Goal: Connect with others: Connect with others

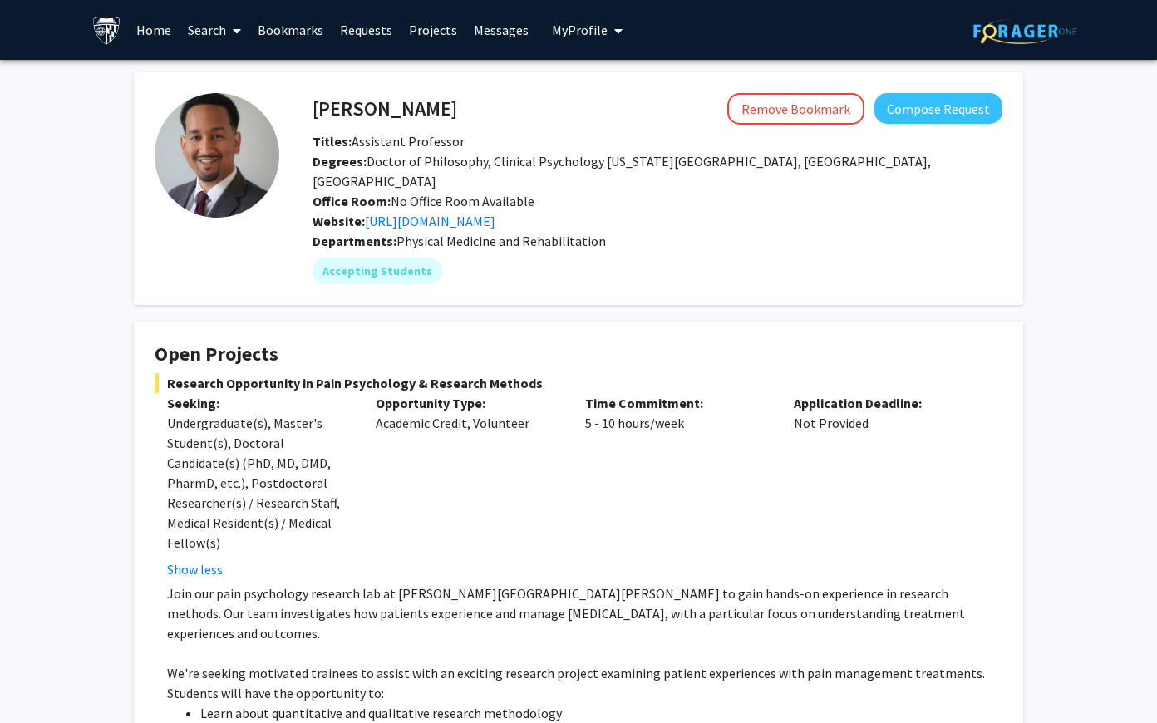
scroll to position [292, 0]
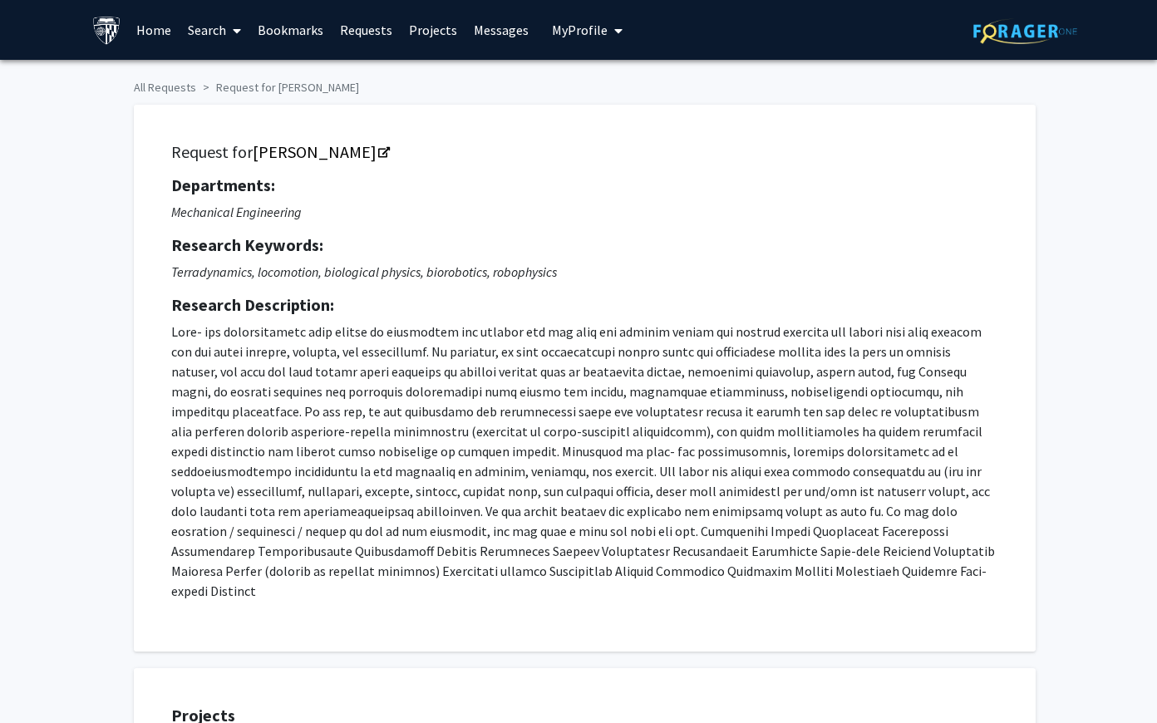
click at [293, 27] on link "Bookmarks" at bounding box center [290, 30] width 82 height 58
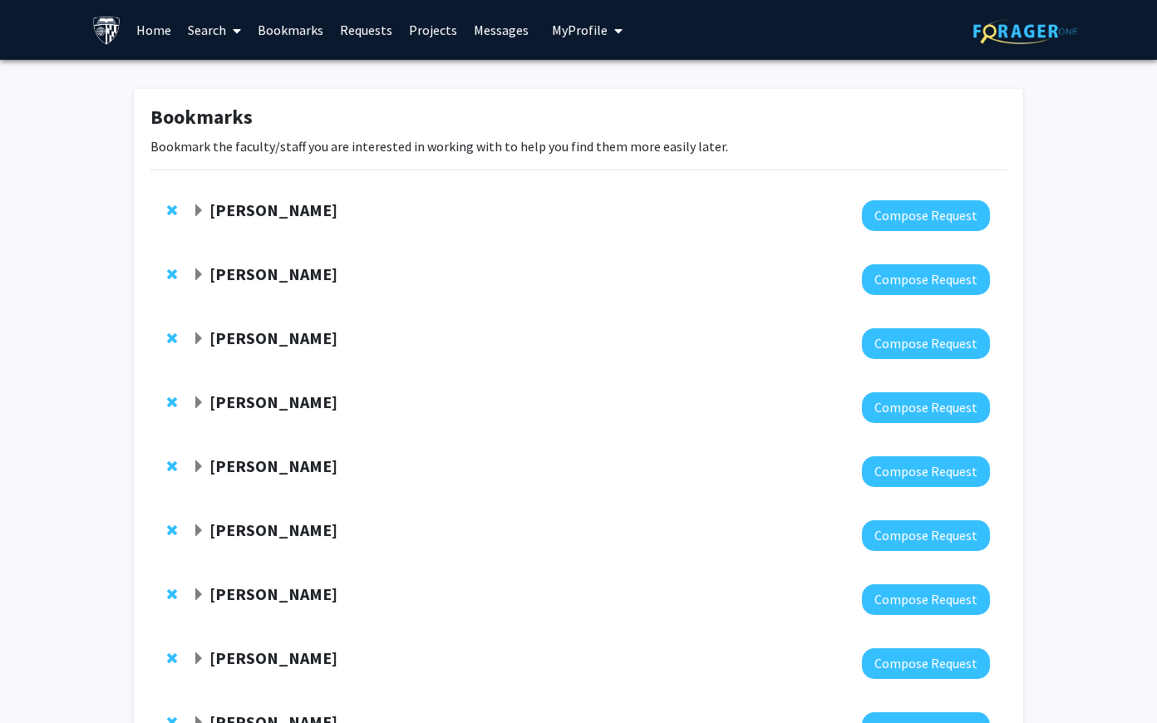
click at [251, 216] on strong "[PERSON_NAME]" at bounding box center [273, 209] width 128 height 21
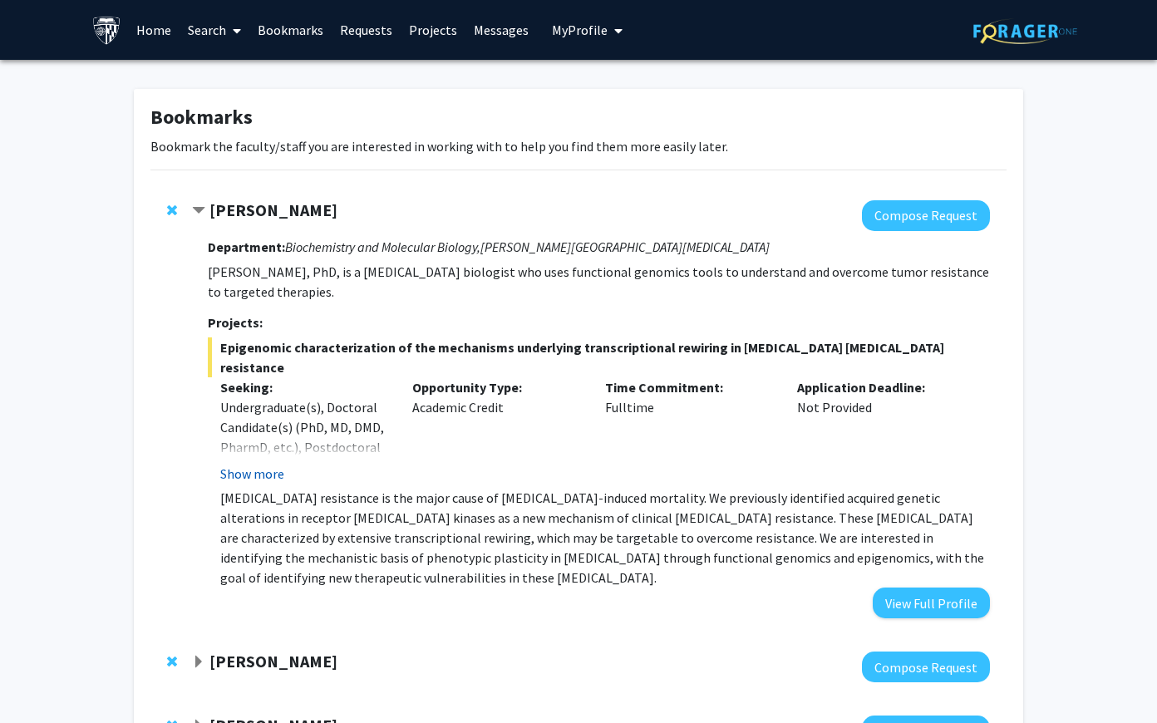
click at [257, 464] on button "Show more" at bounding box center [252, 474] width 64 height 20
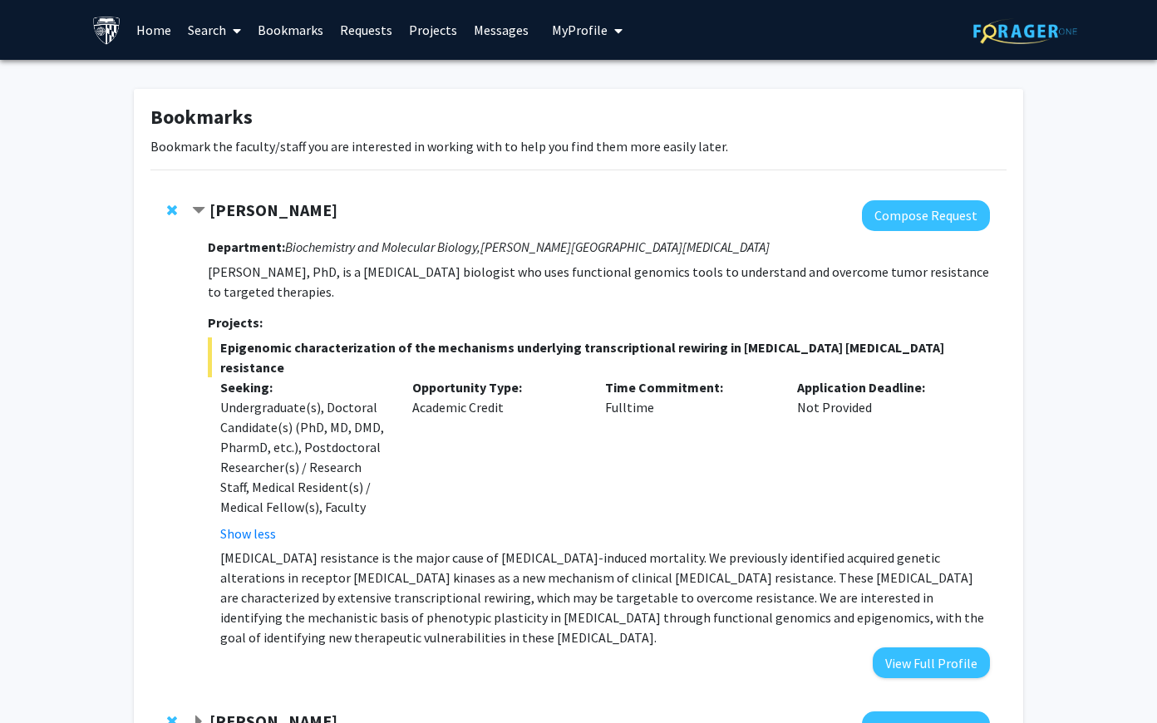
click at [277, 215] on strong "[PERSON_NAME]" at bounding box center [273, 209] width 128 height 21
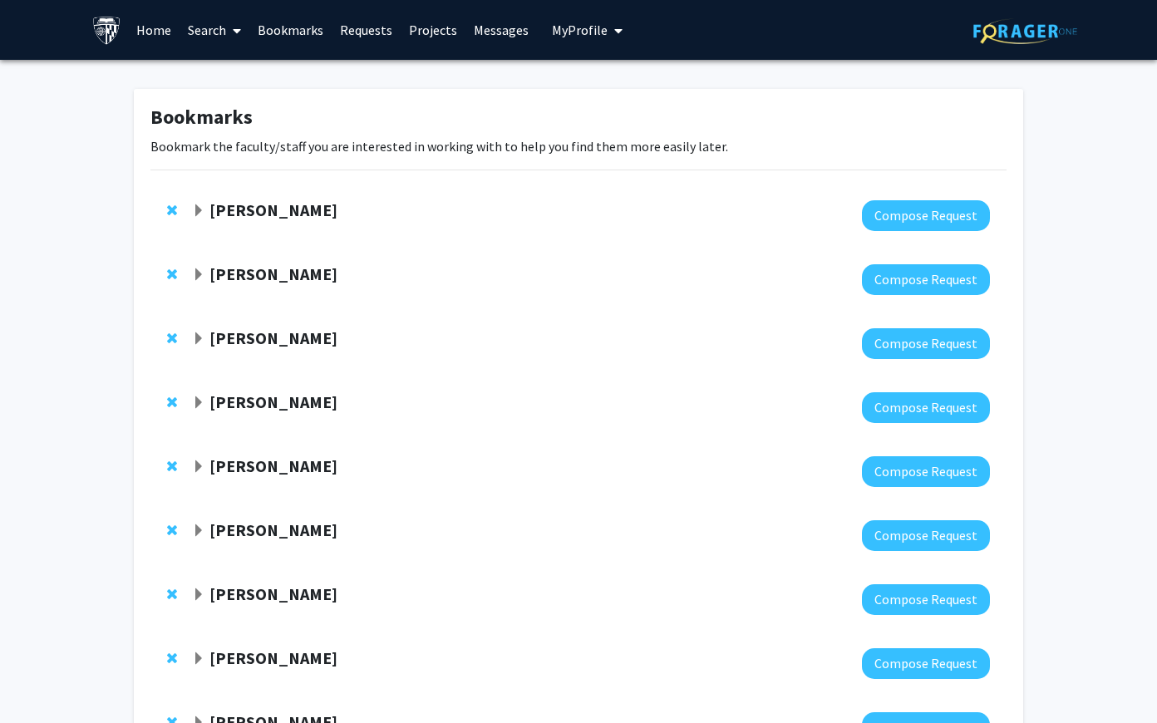
click at [176, 205] on span "Remove Utthara Nayar from bookmarks" at bounding box center [172, 210] width 10 height 13
click at [230, 208] on strong "[PERSON_NAME]" at bounding box center [273, 209] width 128 height 21
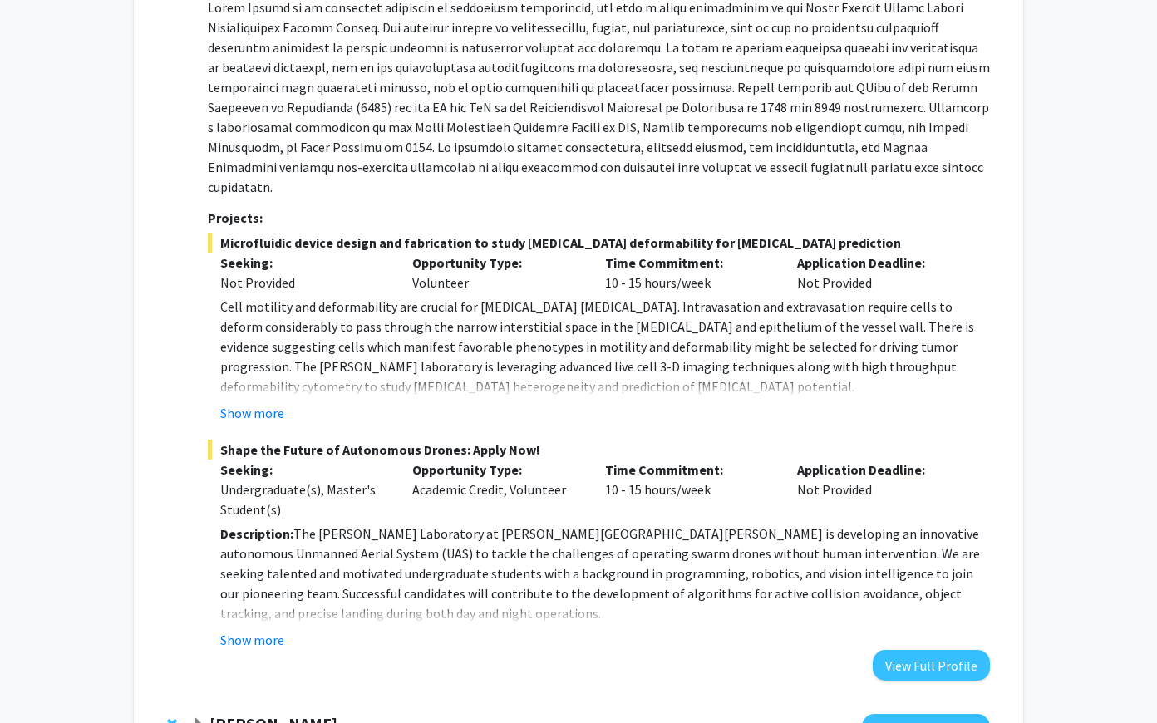
scroll to position [274, 0]
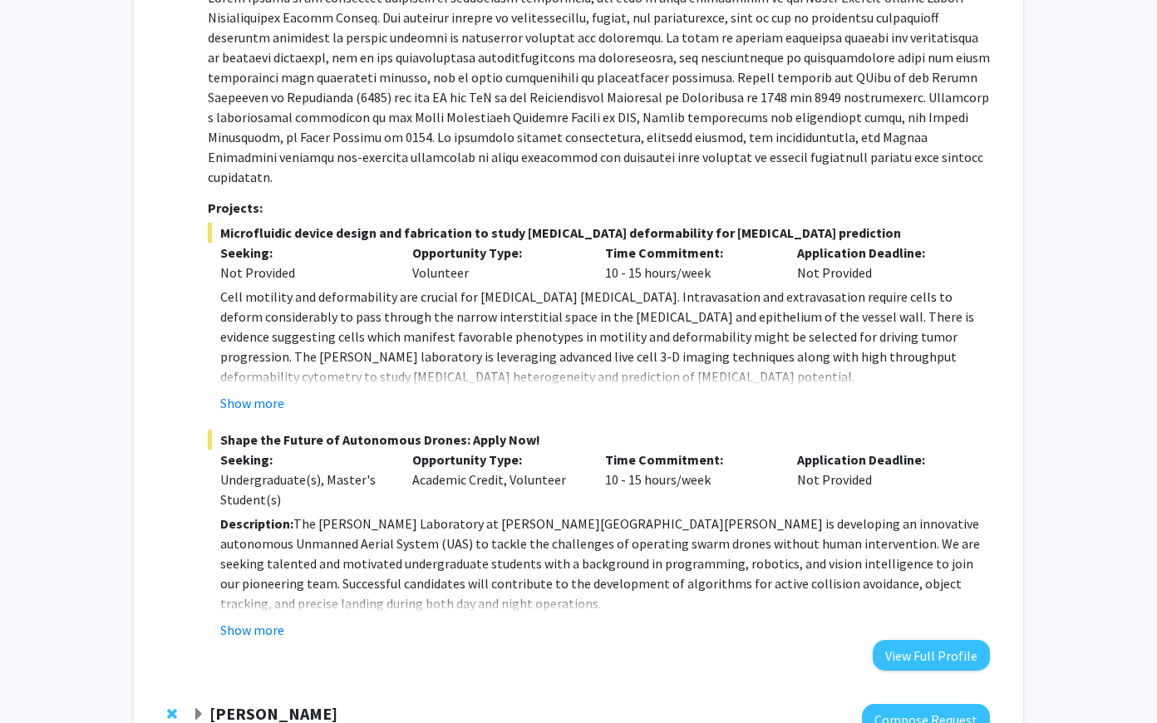
click at [273, 598] on fg-read-more "Description: The [PERSON_NAME] Laboratory at [PERSON_NAME][GEOGRAPHIC_DATA][PER…" at bounding box center [599, 576] width 782 height 126
click at [272, 620] on button "Show more" at bounding box center [252, 630] width 64 height 20
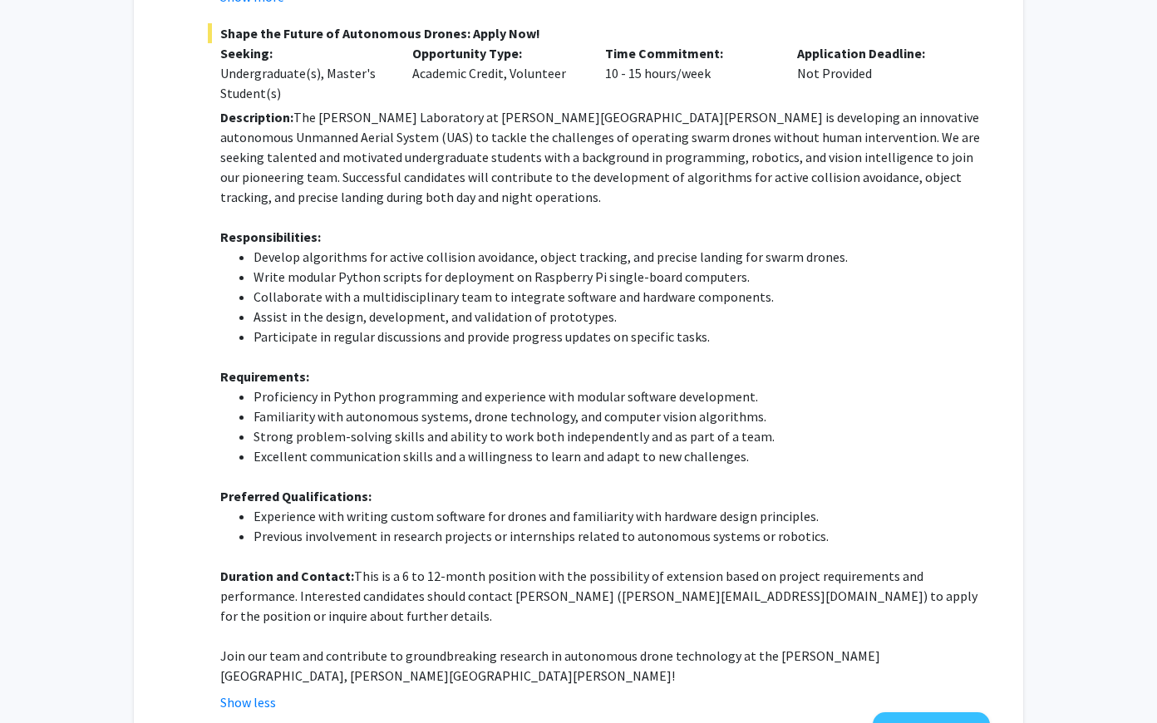
scroll to position [0, 0]
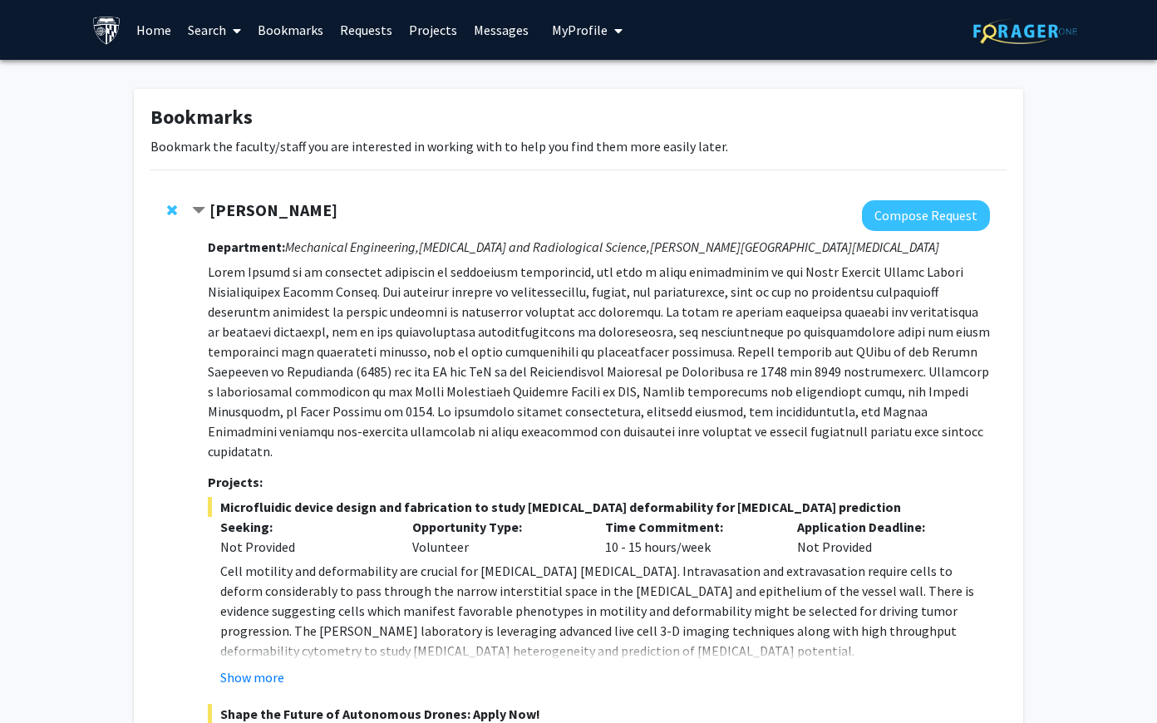
click at [205, 206] on div "[PERSON_NAME]" at bounding box center [371, 210] width 359 height 21
click at [195, 206] on span "Contract Ishan Barman Bookmark" at bounding box center [198, 210] width 13 height 13
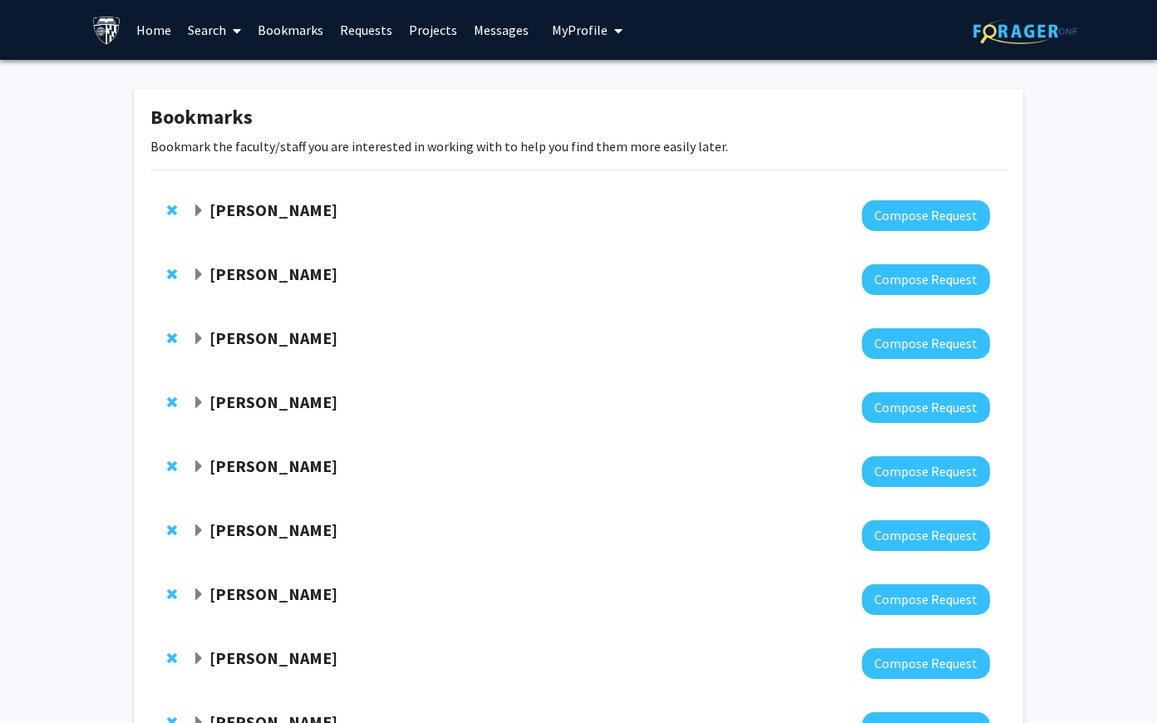
click at [176, 209] on span "Remove Ishan Barman from bookmarks" at bounding box center [172, 210] width 10 height 13
click at [201, 270] on span "Expand Bunmi Ogungbe Bookmark" at bounding box center [198, 274] width 13 height 13
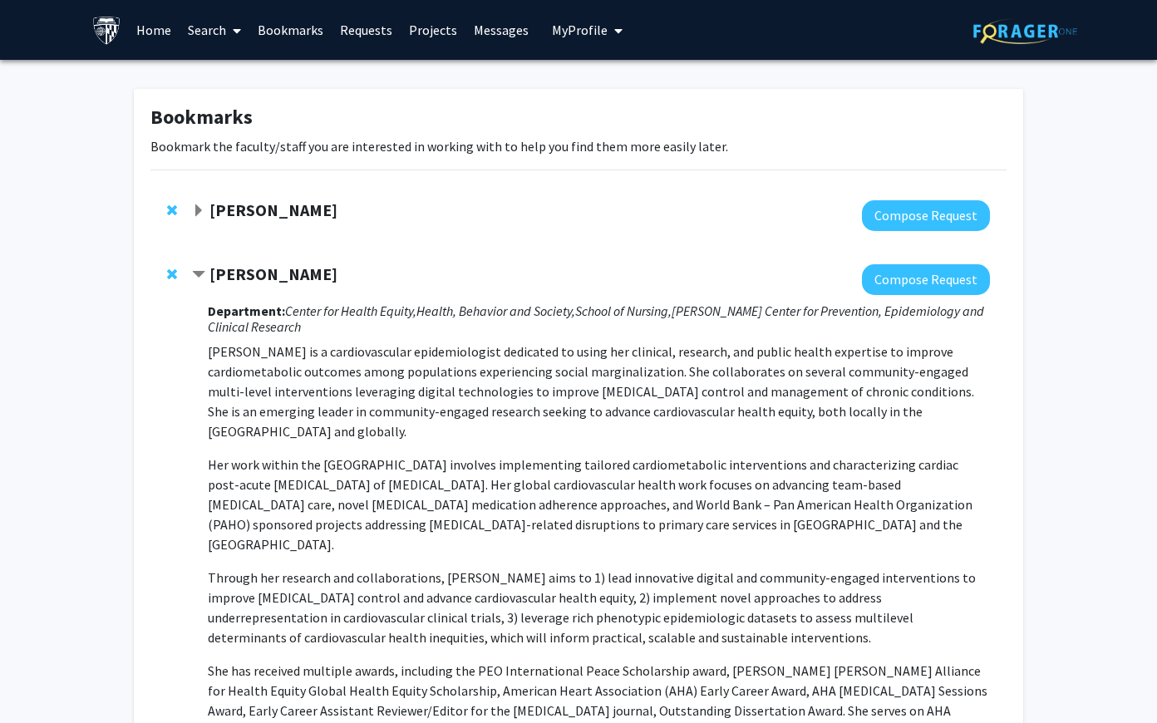
click at [202, 265] on div "[PERSON_NAME]" at bounding box center [371, 274] width 359 height 21
click at [196, 273] on span "Contract Bunmi Ogungbe Bookmark" at bounding box center [198, 274] width 13 height 13
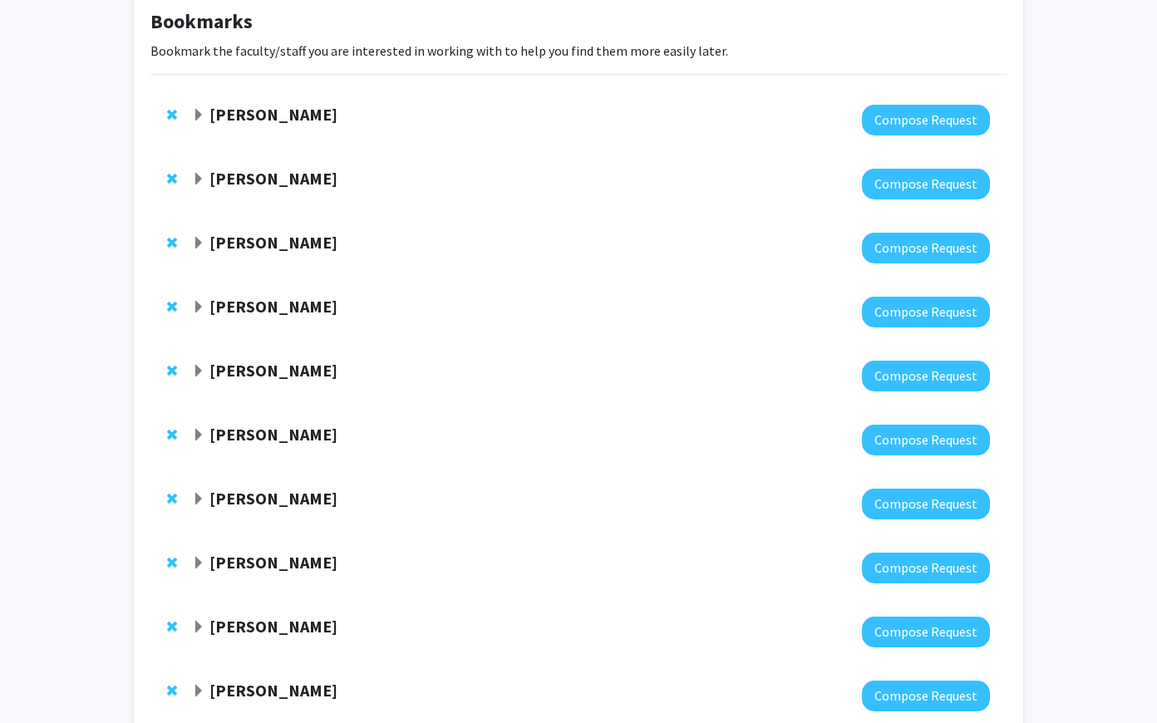
scroll to position [716, 0]
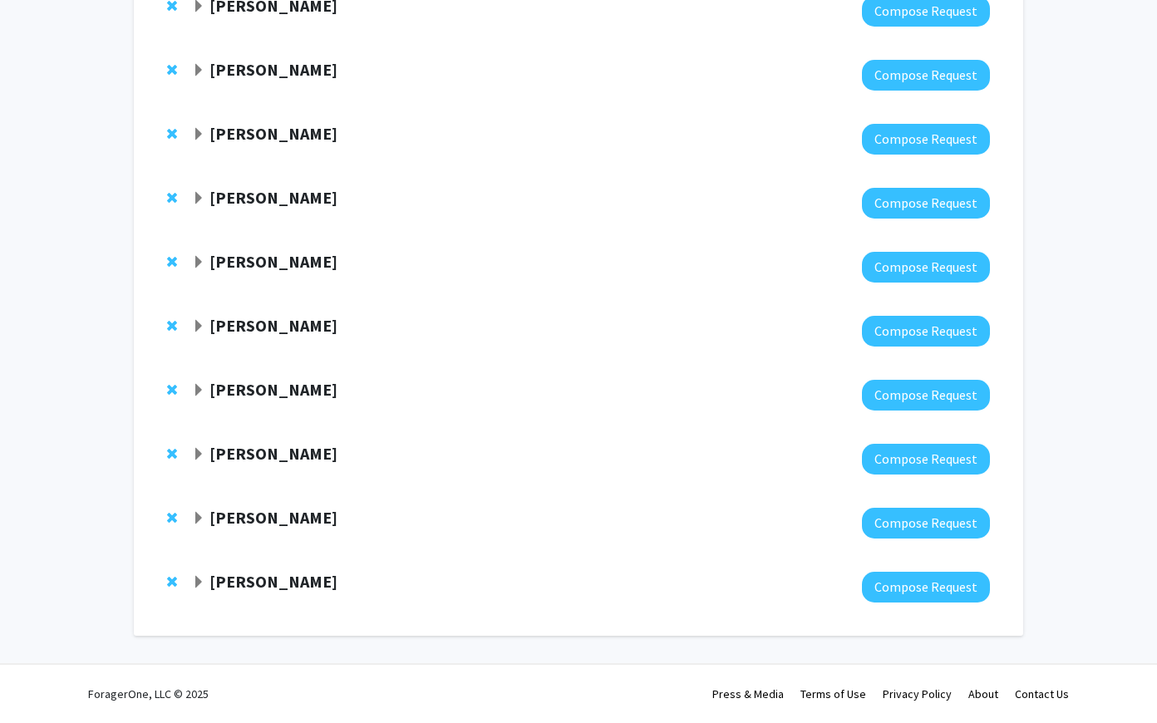
click at [201, 577] on span "Expand Emily Johnson Bookmark" at bounding box center [198, 582] width 13 height 13
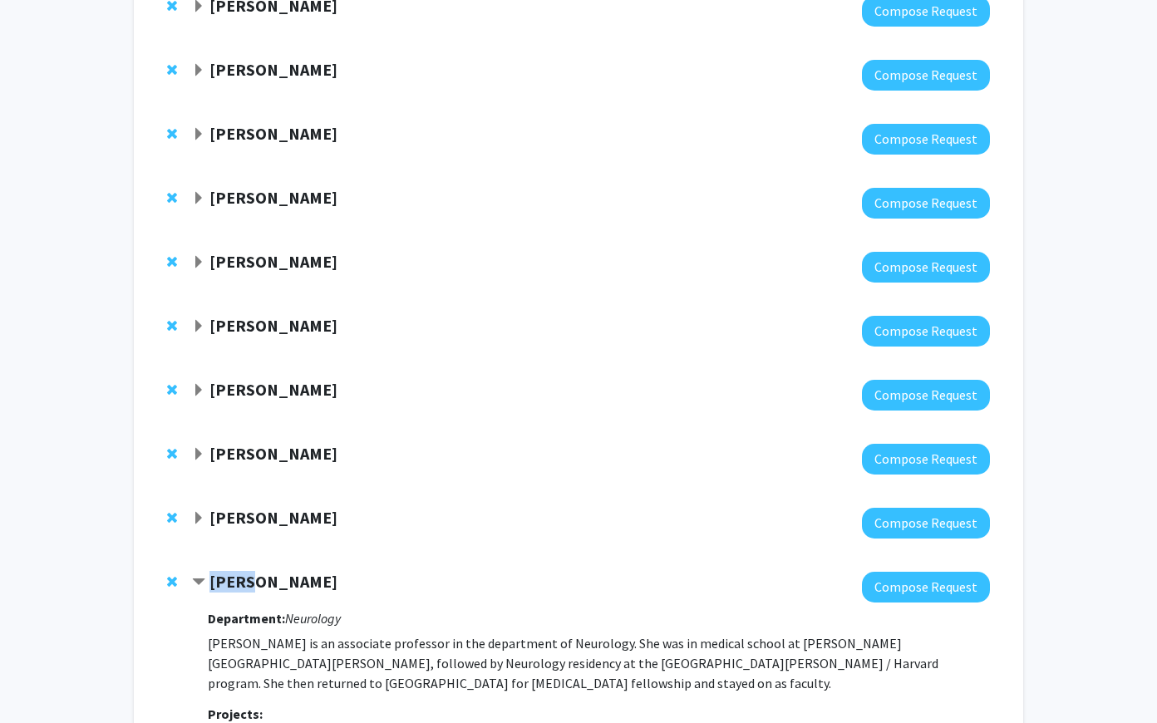
click at [201, 577] on span "Contract Emily Johnson Bookmark" at bounding box center [198, 582] width 13 height 13
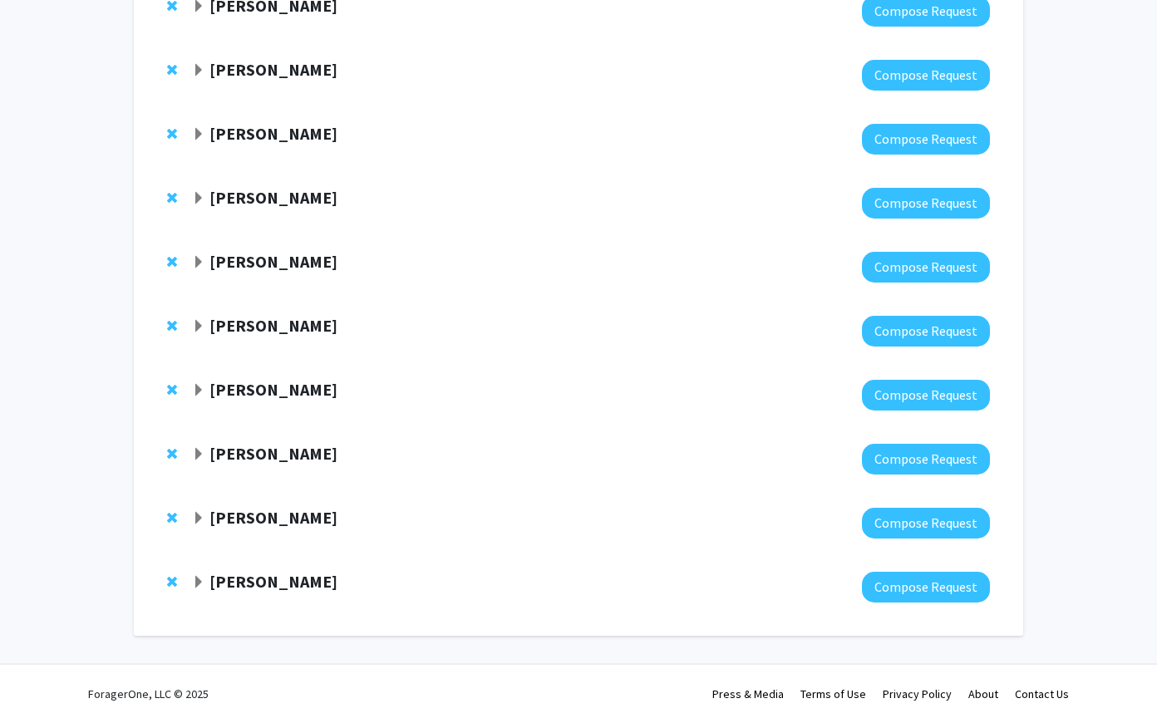
click at [206, 455] on div "[PERSON_NAME]" at bounding box center [371, 454] width 359 height 21
click at [211, 262] on strong "[PERSON_NAME]" at bounding box center [273, 261] width 128 height 21
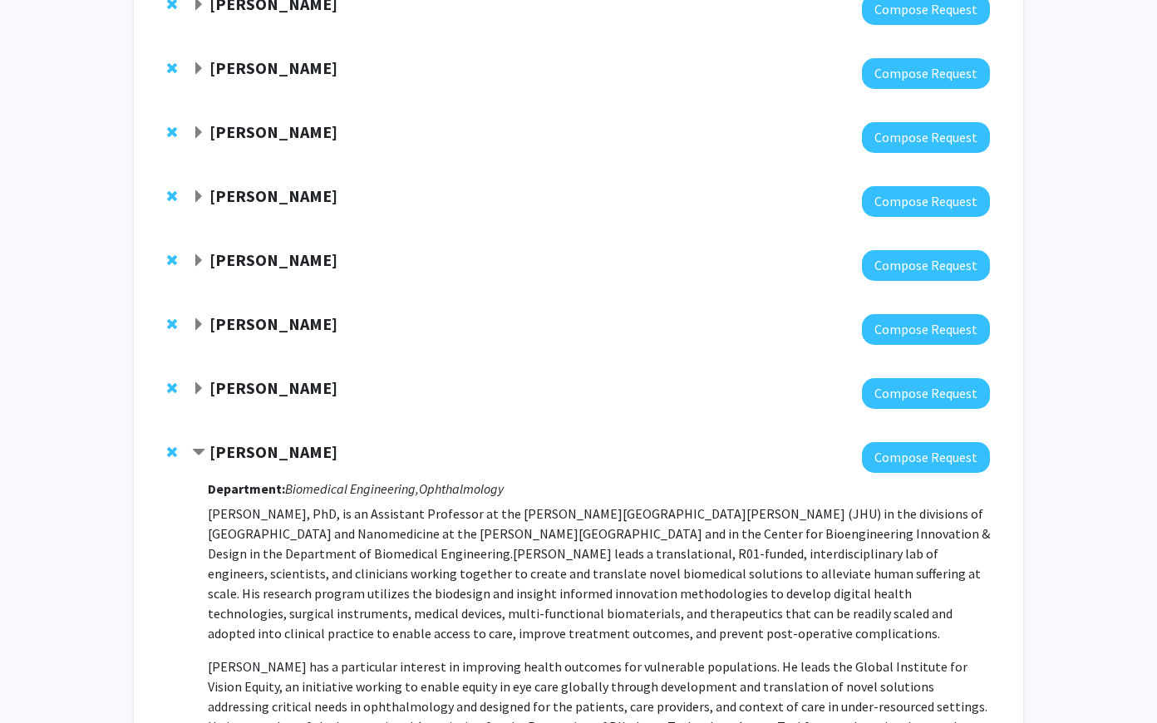
scroll to position [595, 0]
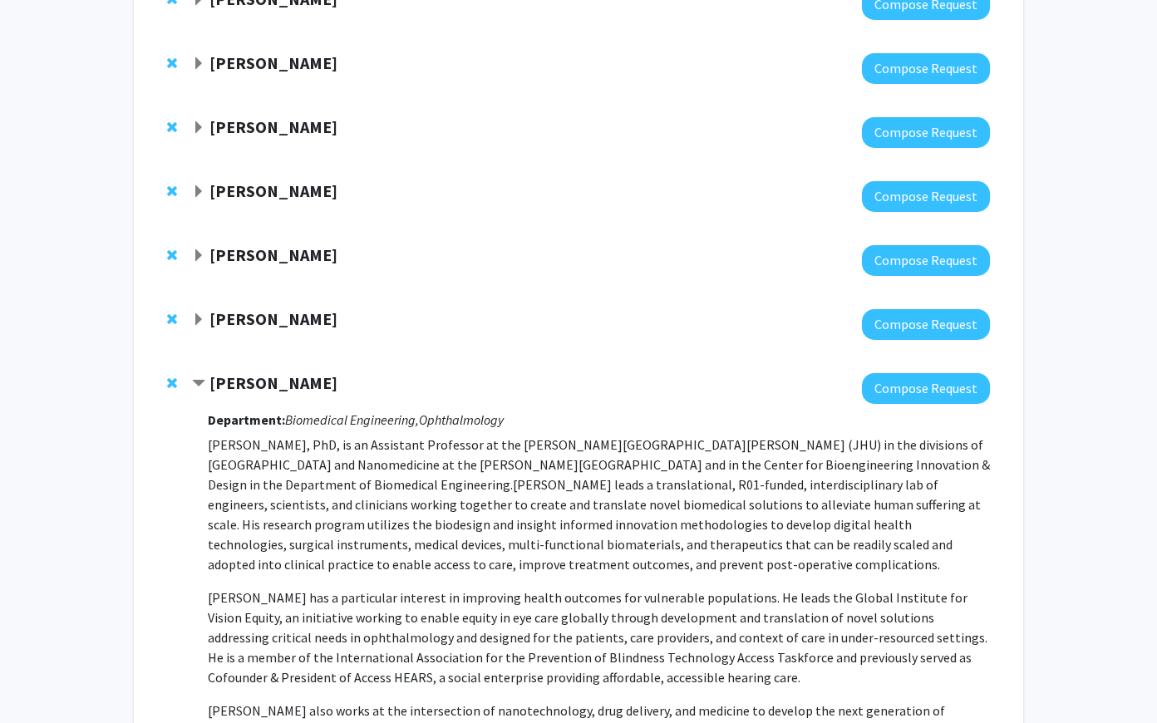
click at [169, 380] on span "Remove Kunal Parikh from bookmarks" at bounding box center [172, 382] width 10 height 13
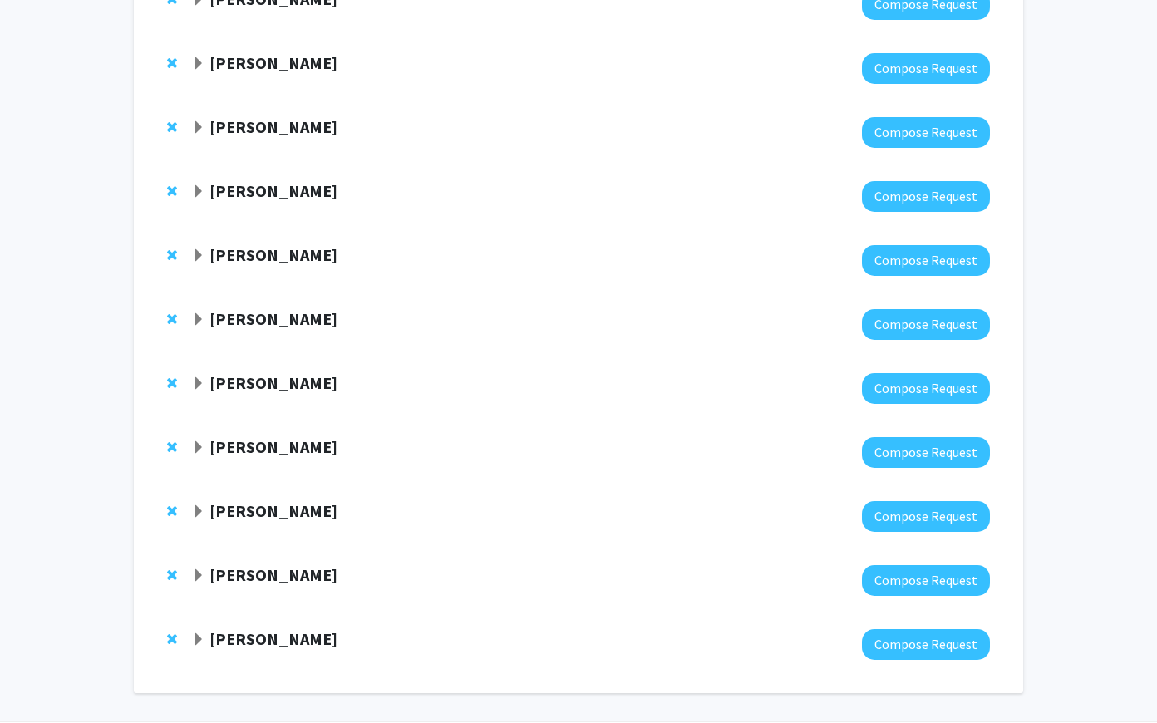
click at [199, 265] on div "[PERSON_NAME]" at bounding box center [371, 255] width 359 height 21
click at [199, 257] on span "Expand Arvind Pathak Bookmark" at bounding box center [198, 255] width 13 height 13
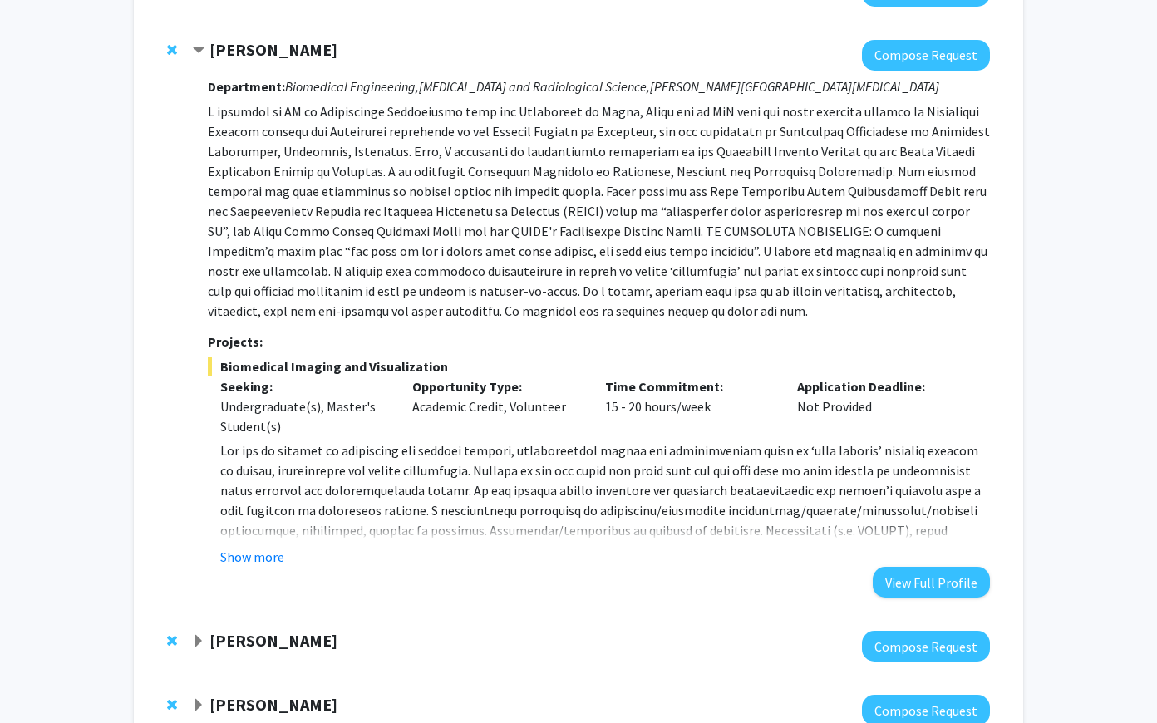
scroll to position [804, 0]
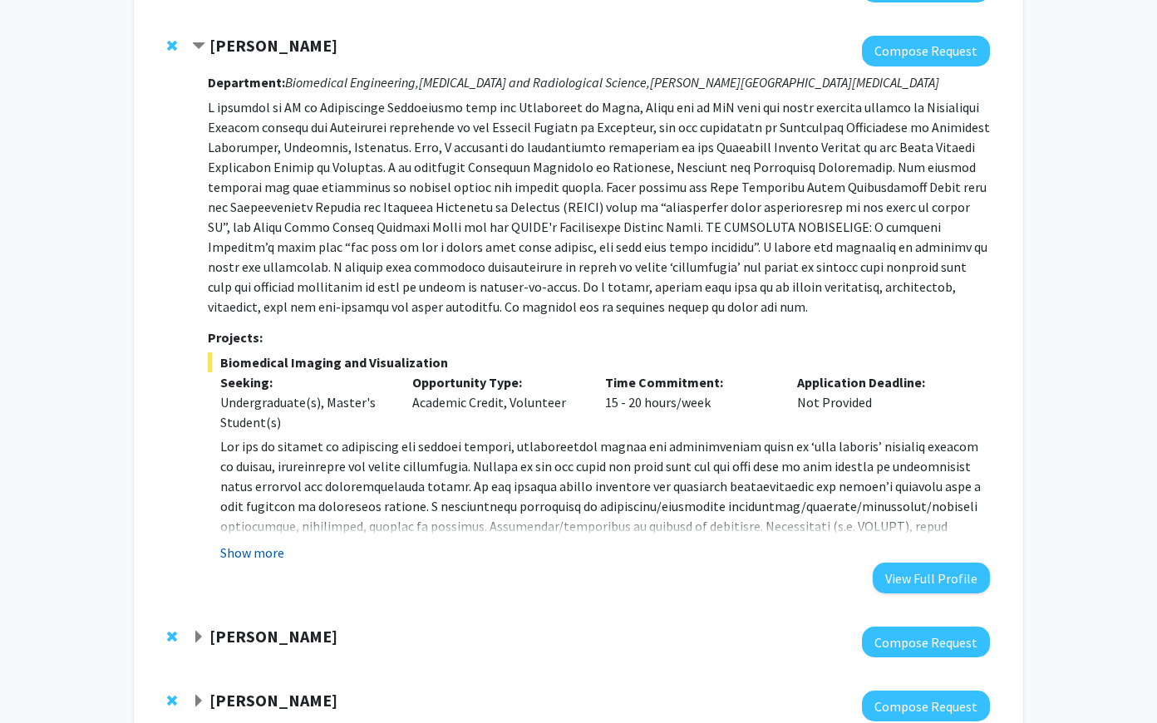
click at [252, 556] on button "Show more" at bounding box center [252, 553] width 64 height 20
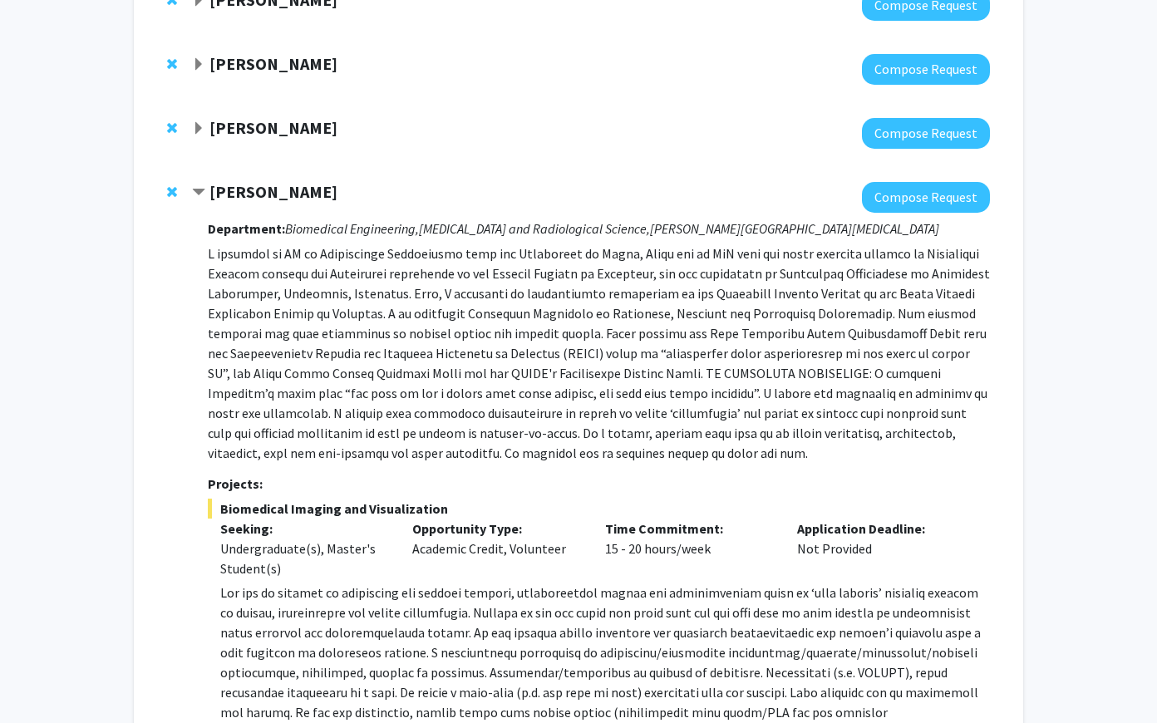
scroll to position [434, 0]
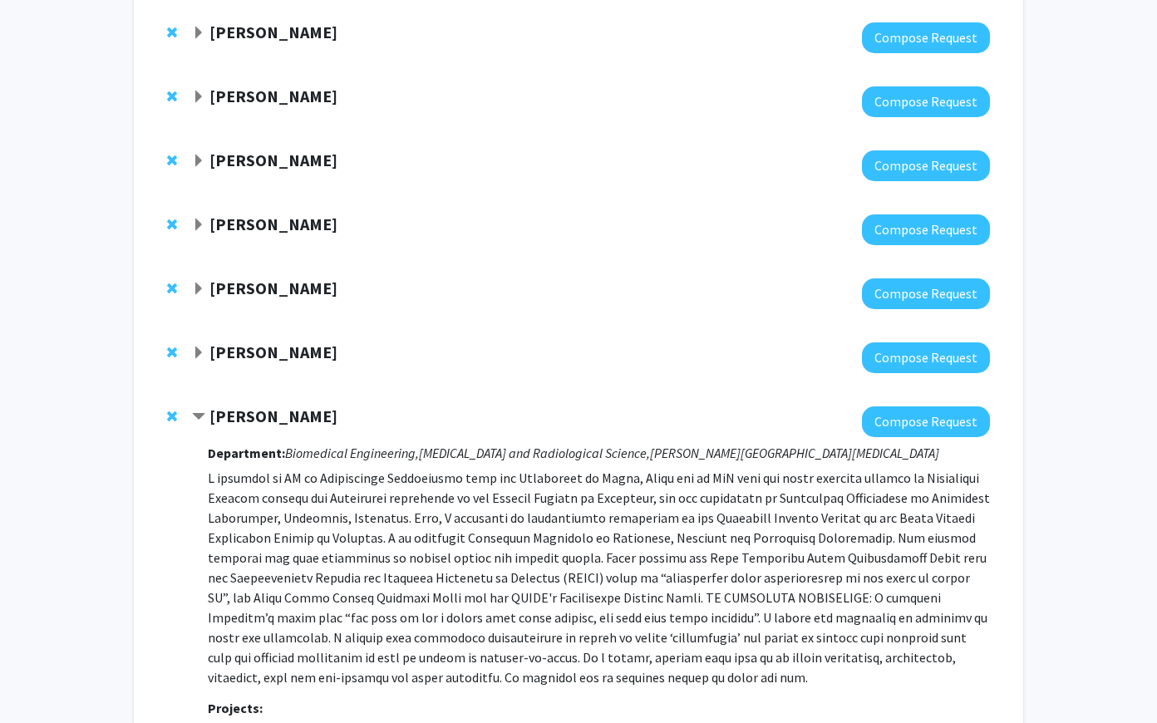
click at [203, 414] on span "Contract Arvind Pathak Bookmark" at bounding box center [198, 416] width 13 height 13
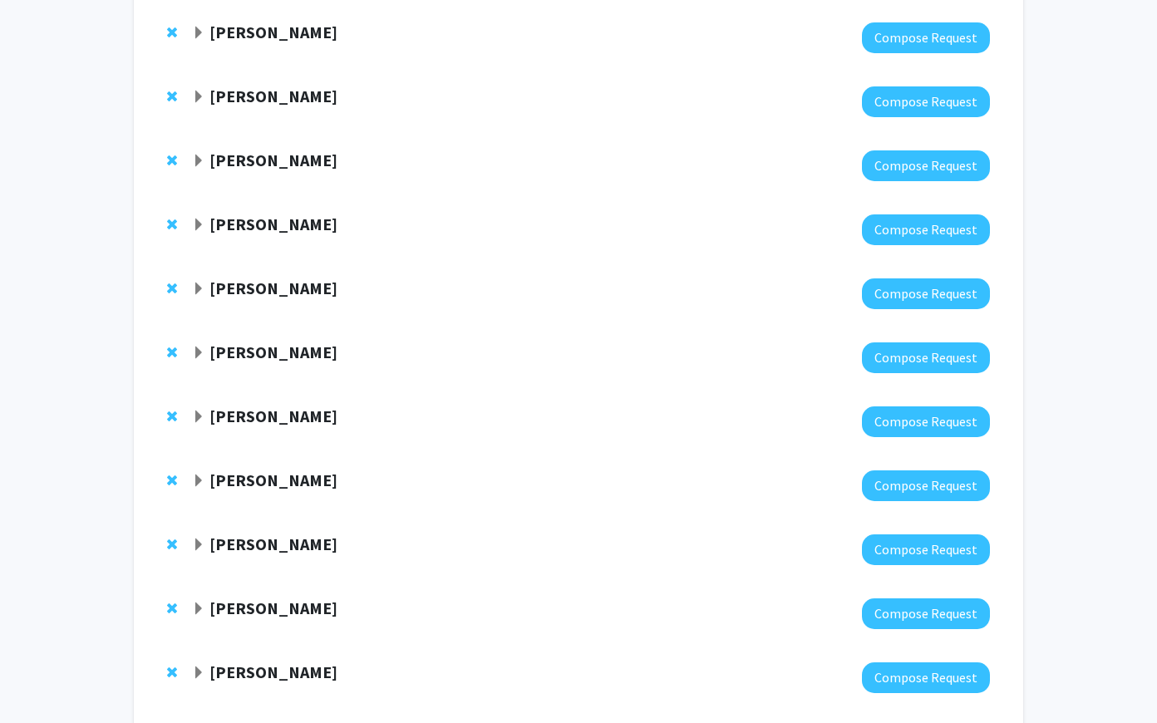
click at [205, 290] on div "[PERSON_NAME]" at bounding box center [371, 288] width 359 height 21
click at [199, 284] on span "Expand Fenan Rassu Bookmark" at bounding box center [198, 288] width 13 height 13
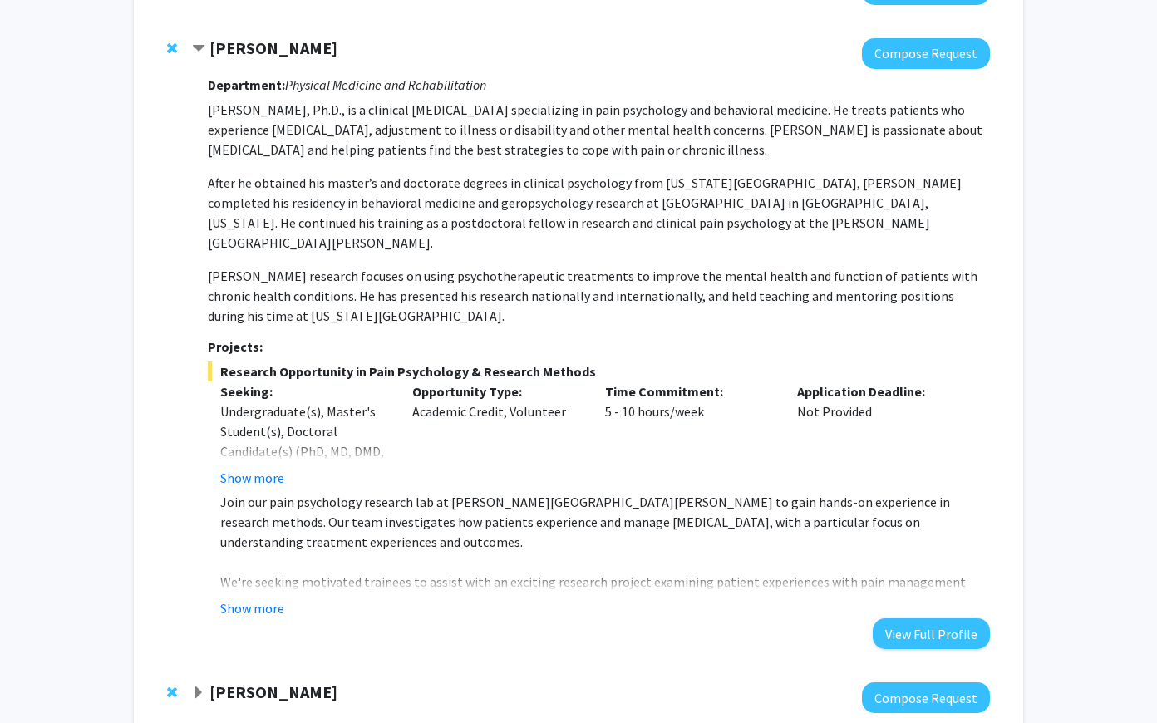
scroll to position [678, 0]
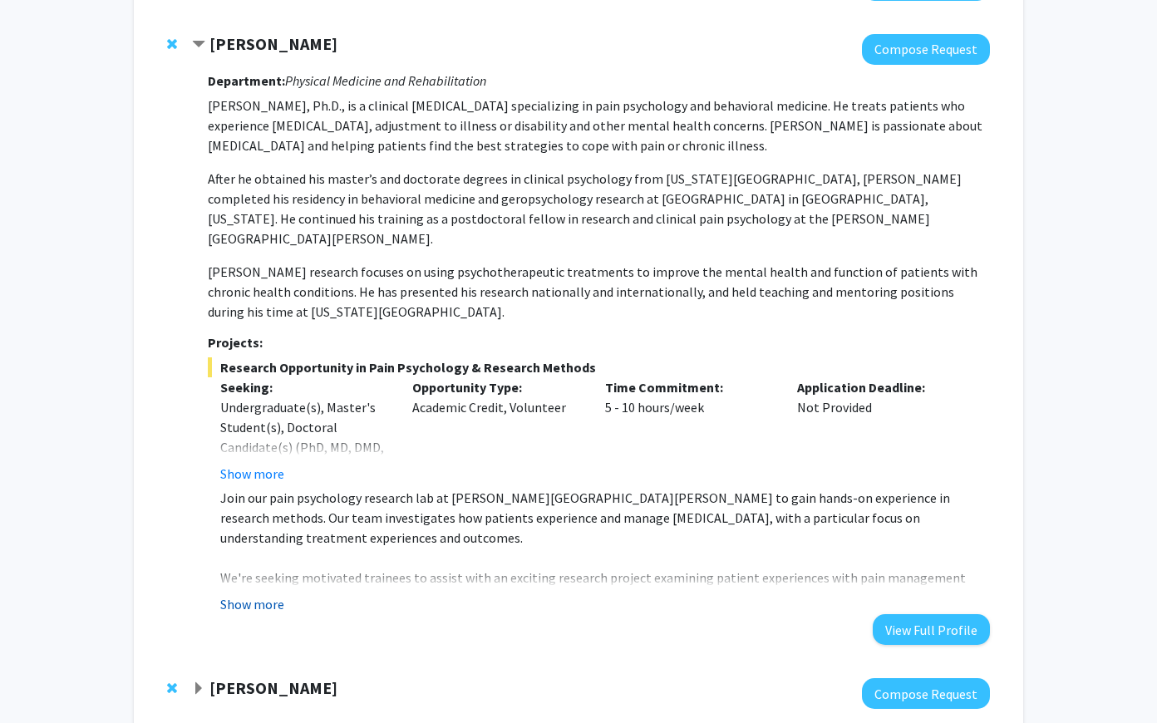
click at [268, 594] on button "Show more" at bounding box center [252, 604] width 64 height 20
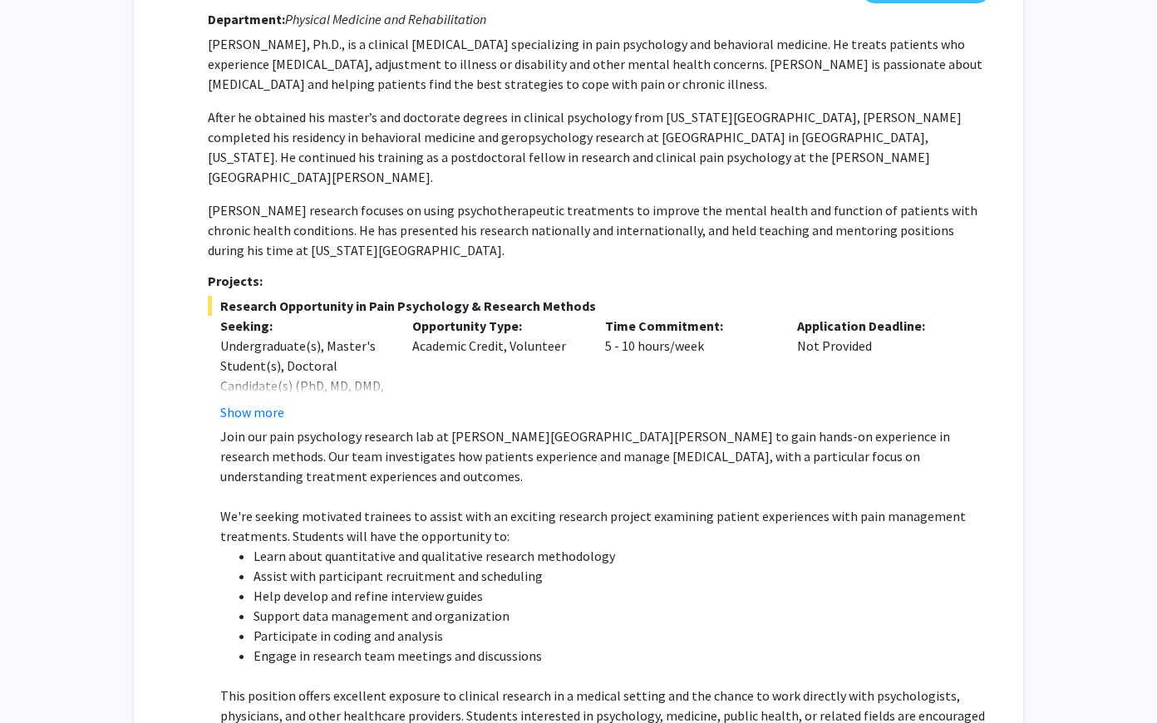
scroll to position [558, 0]
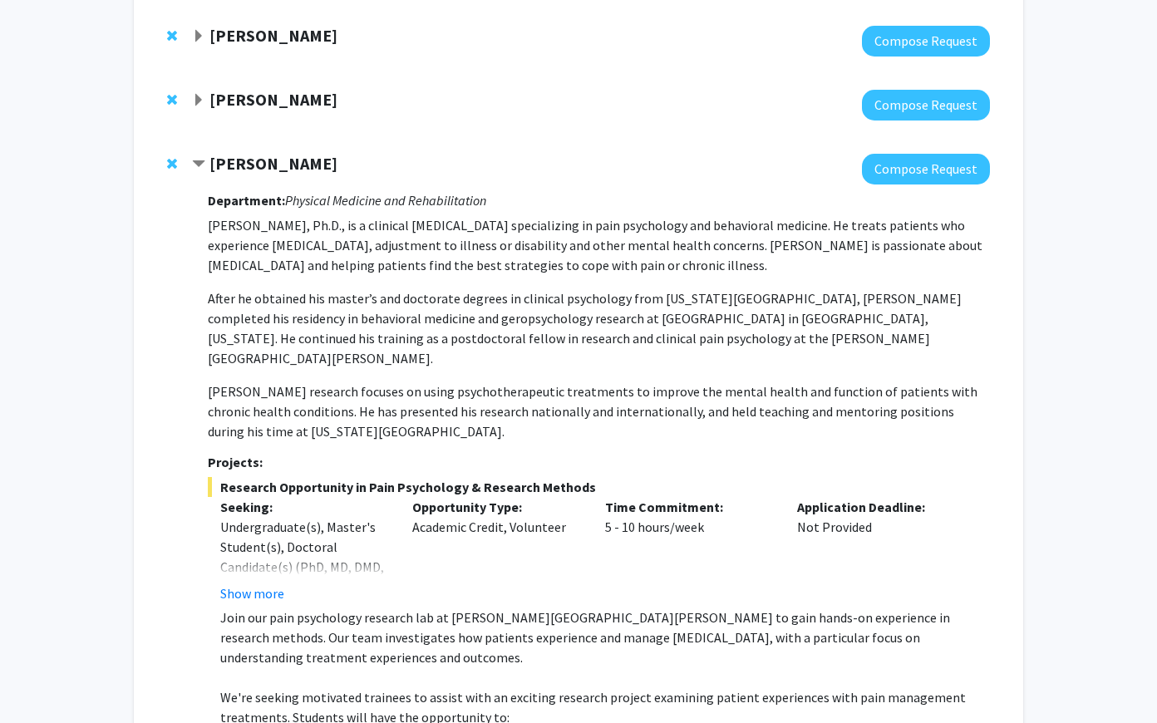
click at [200, 160] on span "Contract Fenan Rassu Bookmark" at bounding box center [198, 164] width 13 height 13
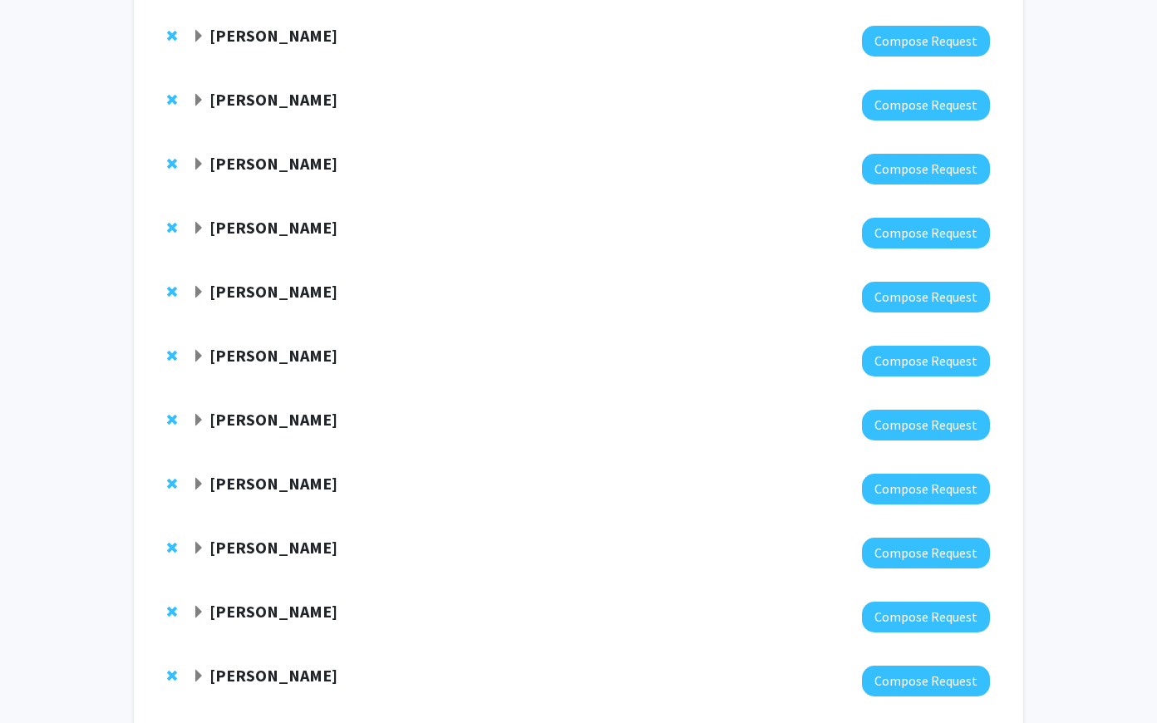
click at [204, 86] on div "[PERSON_NAME] Compose Request" at bounding box center [578, 105] width 856 height 64
click at [204, 101] on div "[PERSON_NAME]" at bounding box center [371, 100] width 359 height 21
click at [197, 102] on span "Expand Joann Bodurtha Bookmark" at bounding box center [198, 100] width 13 height 13
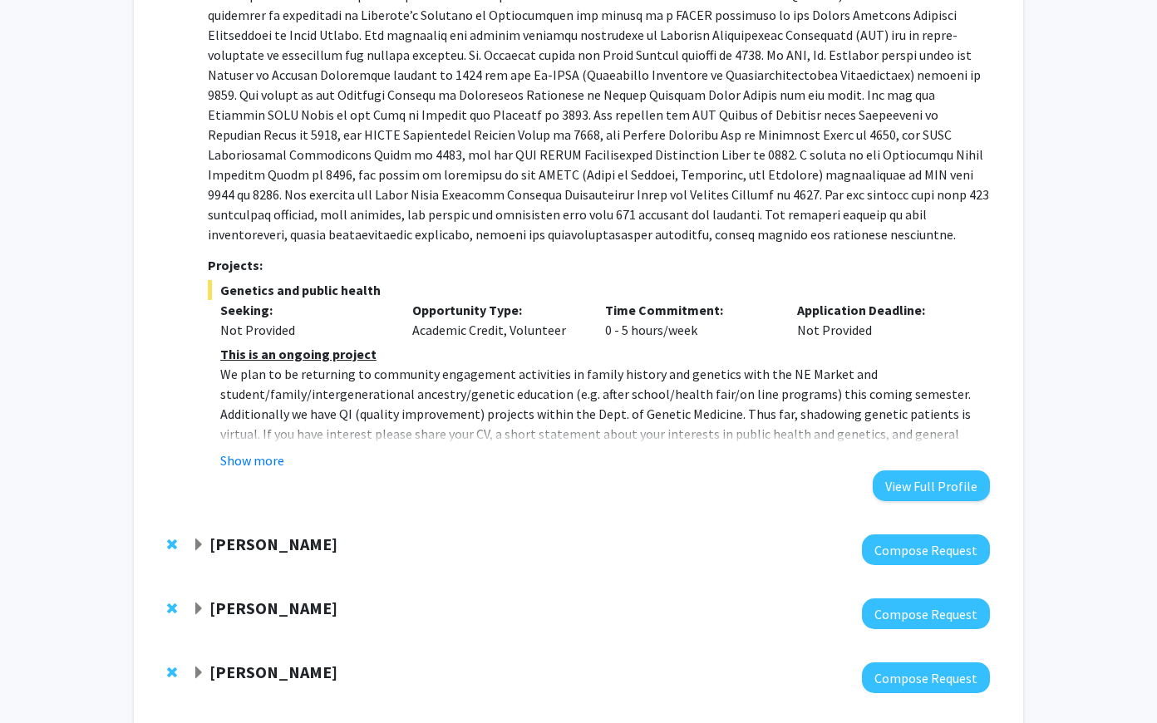
scroll to position [870, 0]
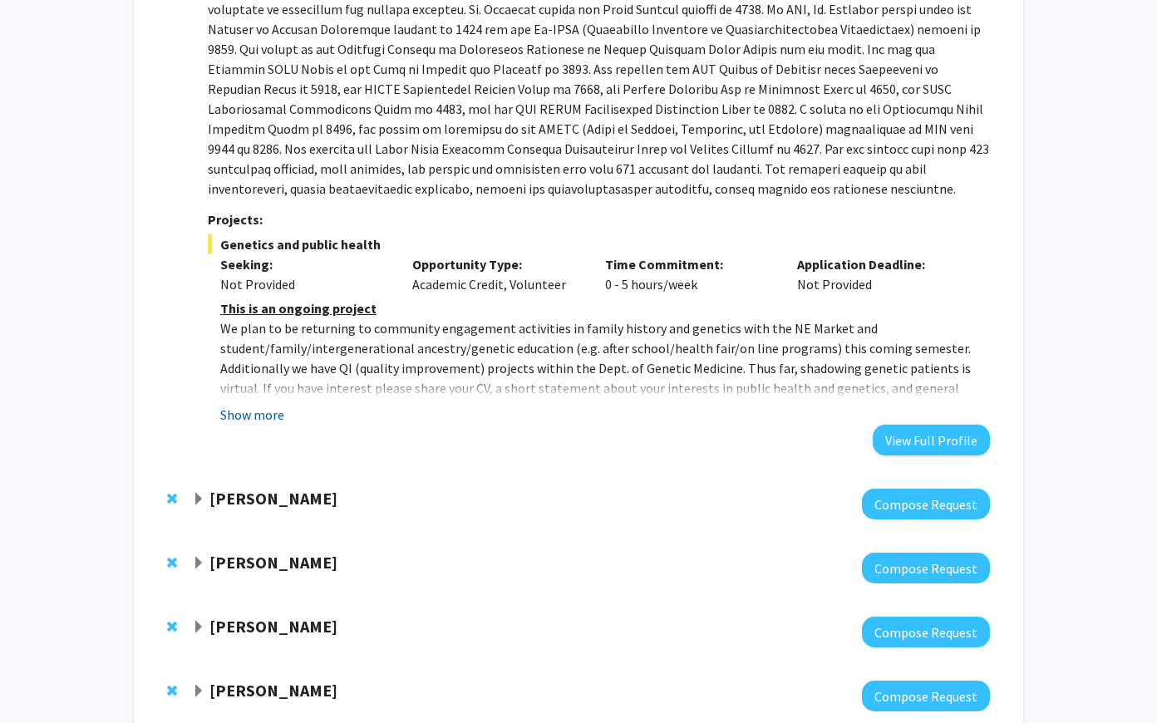
click at [268, 416] on button "Show more" at bounding box center [252, 415] width 64 height 20
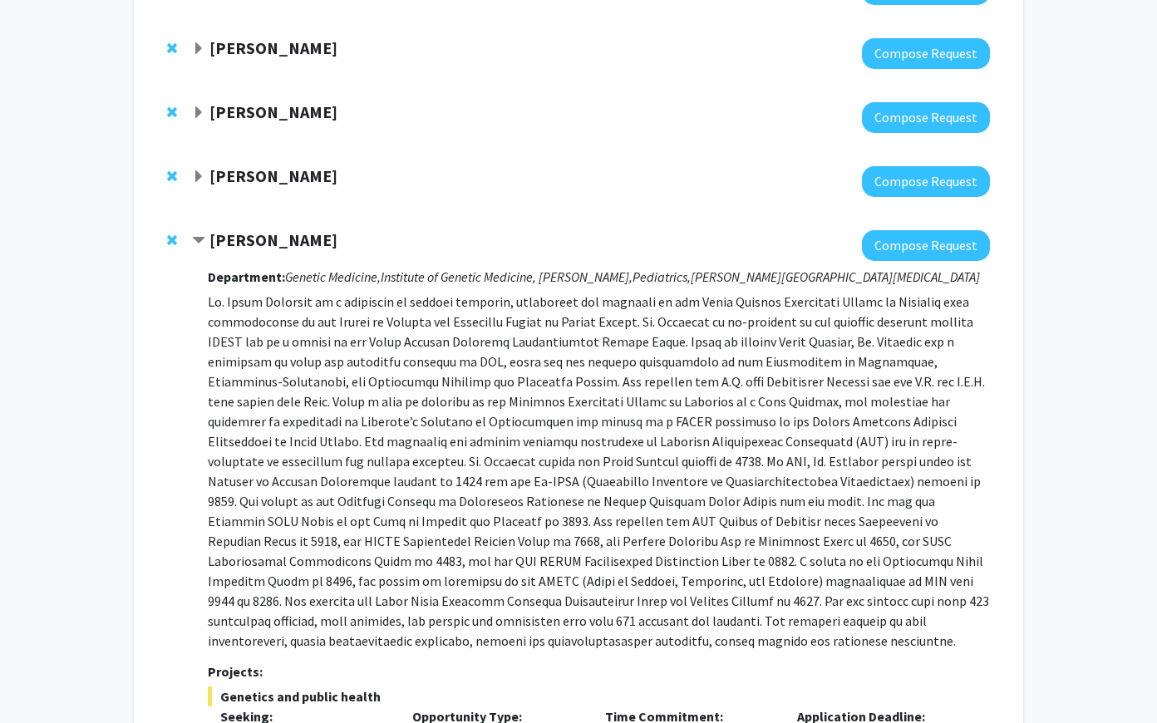
scroll to position [319, 0]
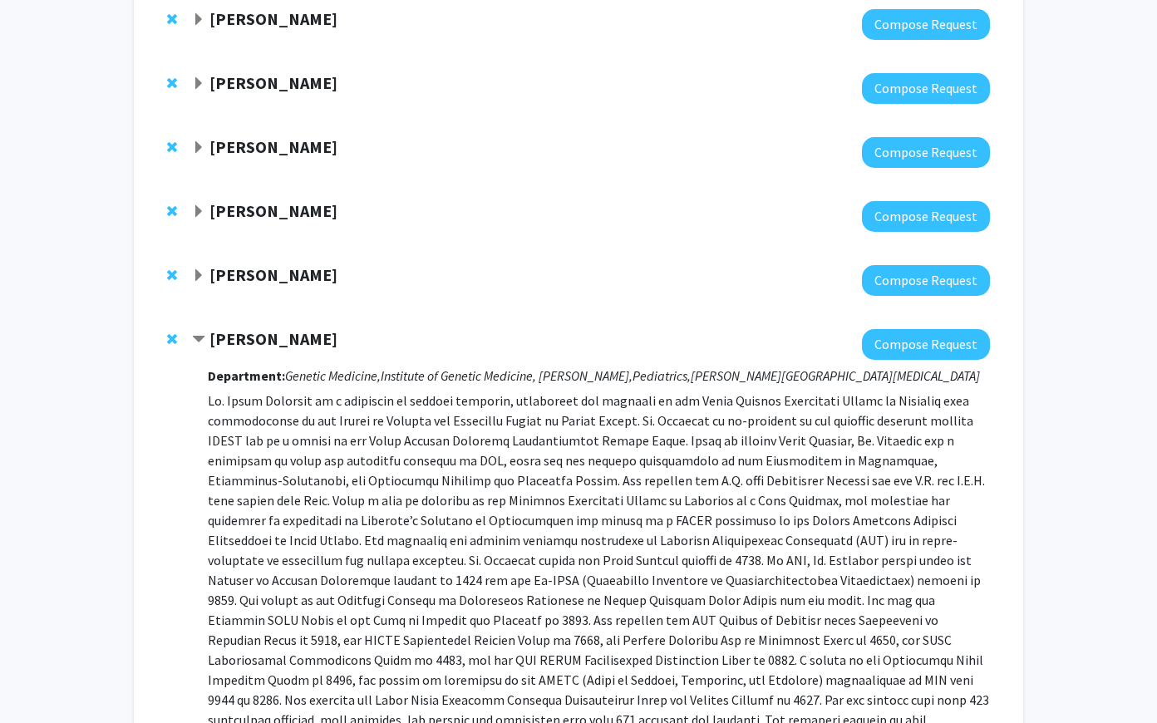
click at [281, 335] on strong "[PERSON_NAME]" at bounding box center [273, 338] width 128 height 21
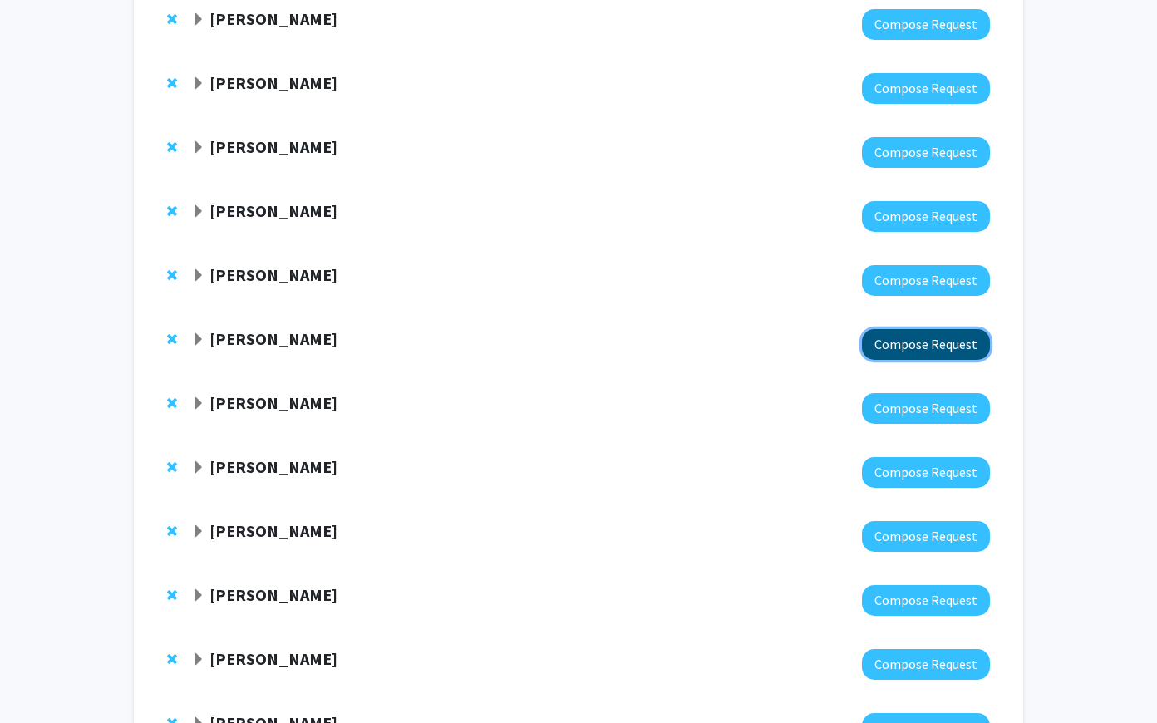
click at [910, 343] on button "Compose Request" at bounding box center [926, 344] width 128 height 31
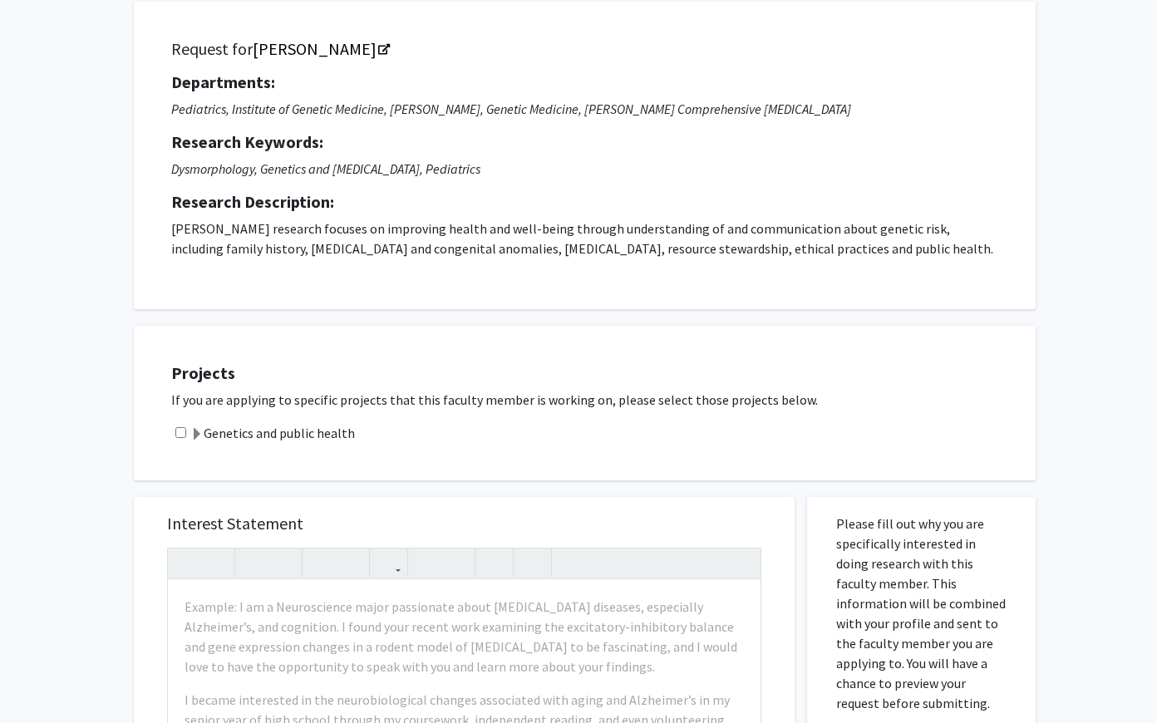
scroll to position [104, 0]
click at [327, 46] on link "[PERSON_NAME]" at bounding box center [320, 47] width 135 height 21
click at [261, 427] on label "Genetics and public health" at bounding box center [272, 432] width 165 height 20
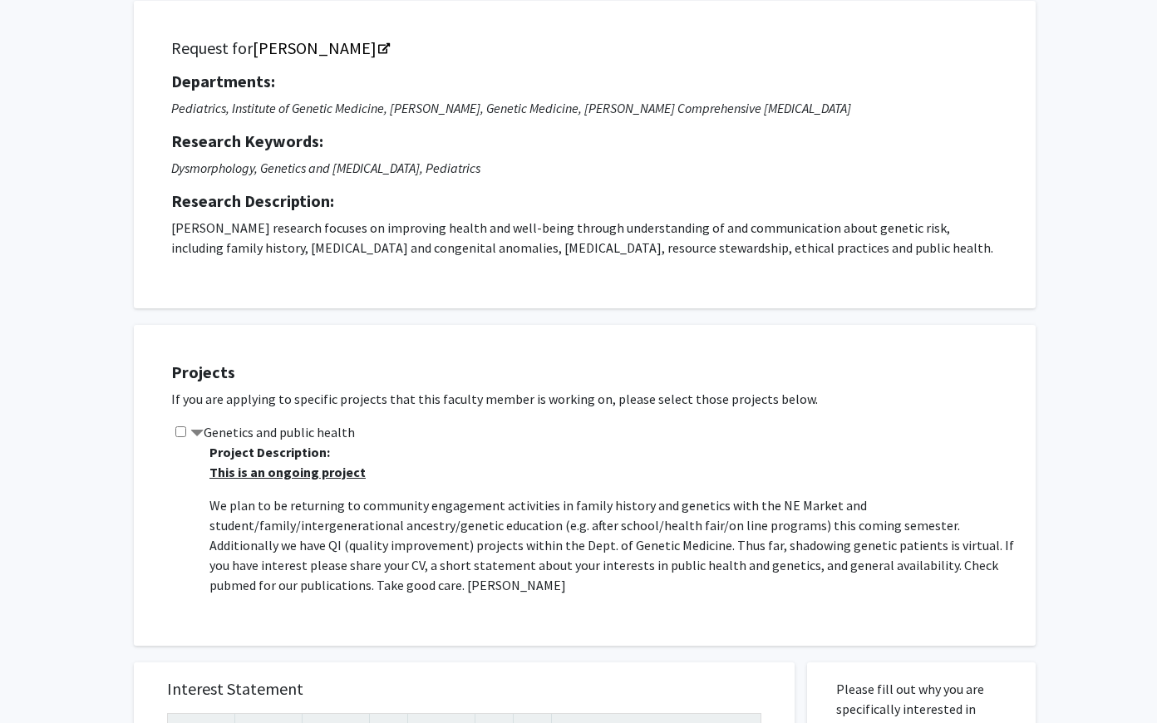
scroll to position [73, 0]
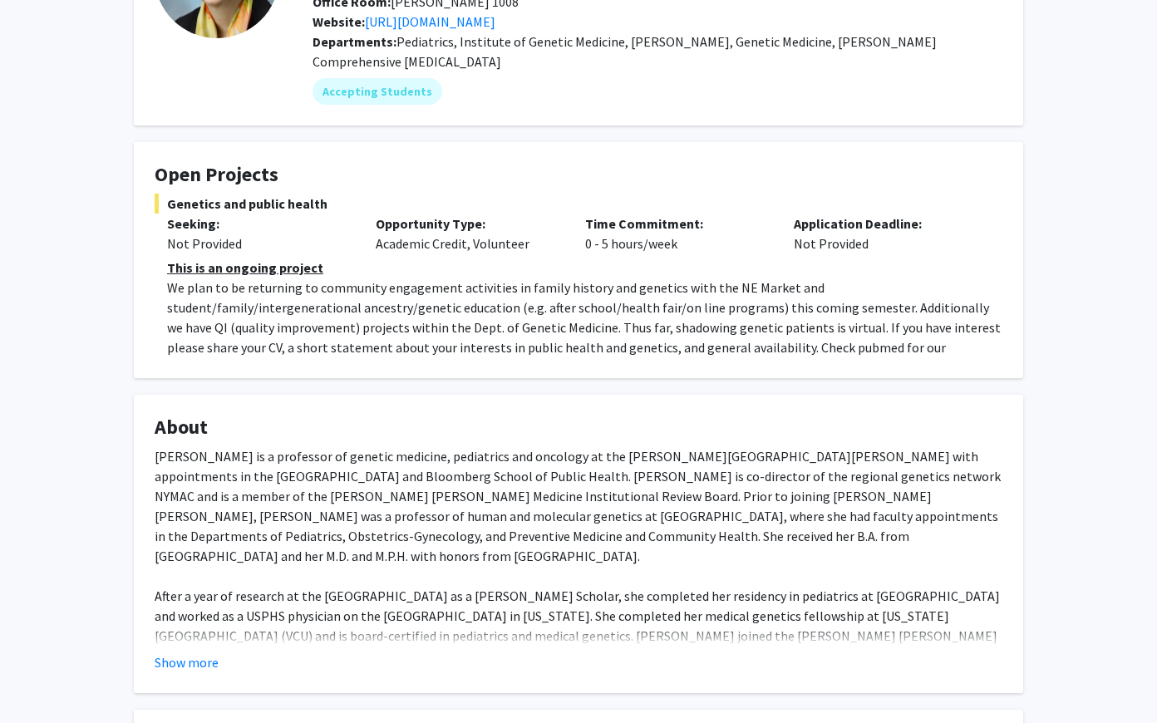
scroll to position [187, 0]
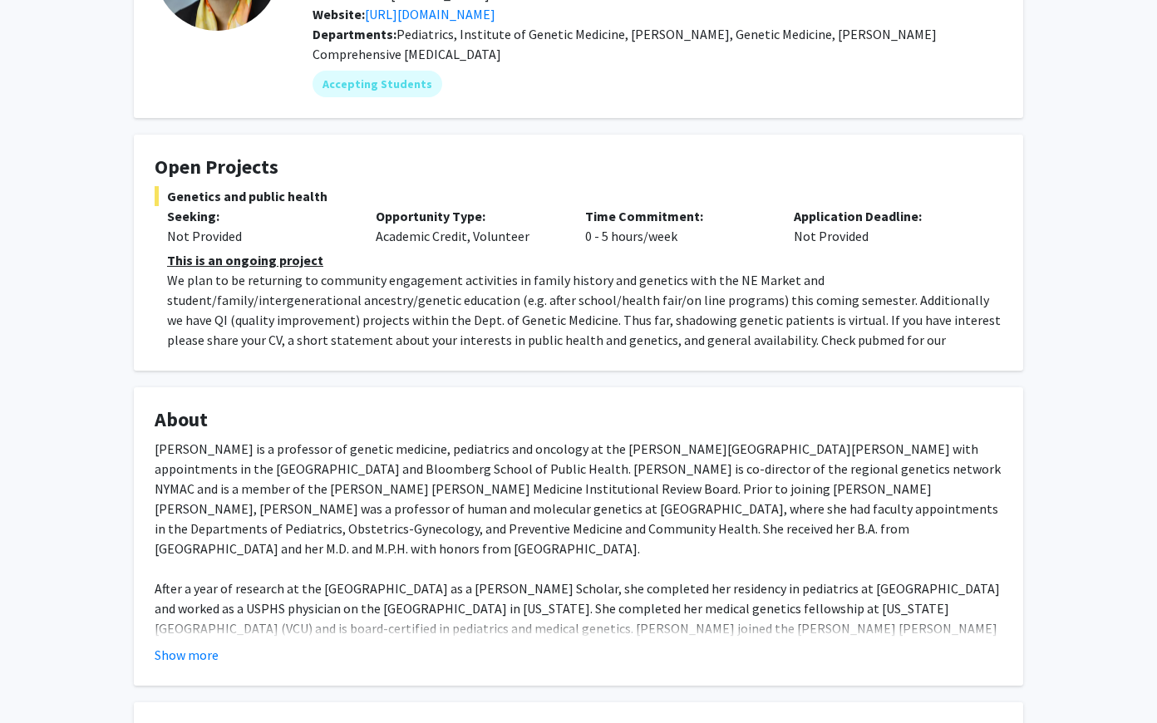
click at [506, 326] on p "We plan to be returning to community engagement activities in family history an…" at bounding box center [584, 320] width 835 height 100
